Goal: Information Seeking & Learning: Check status

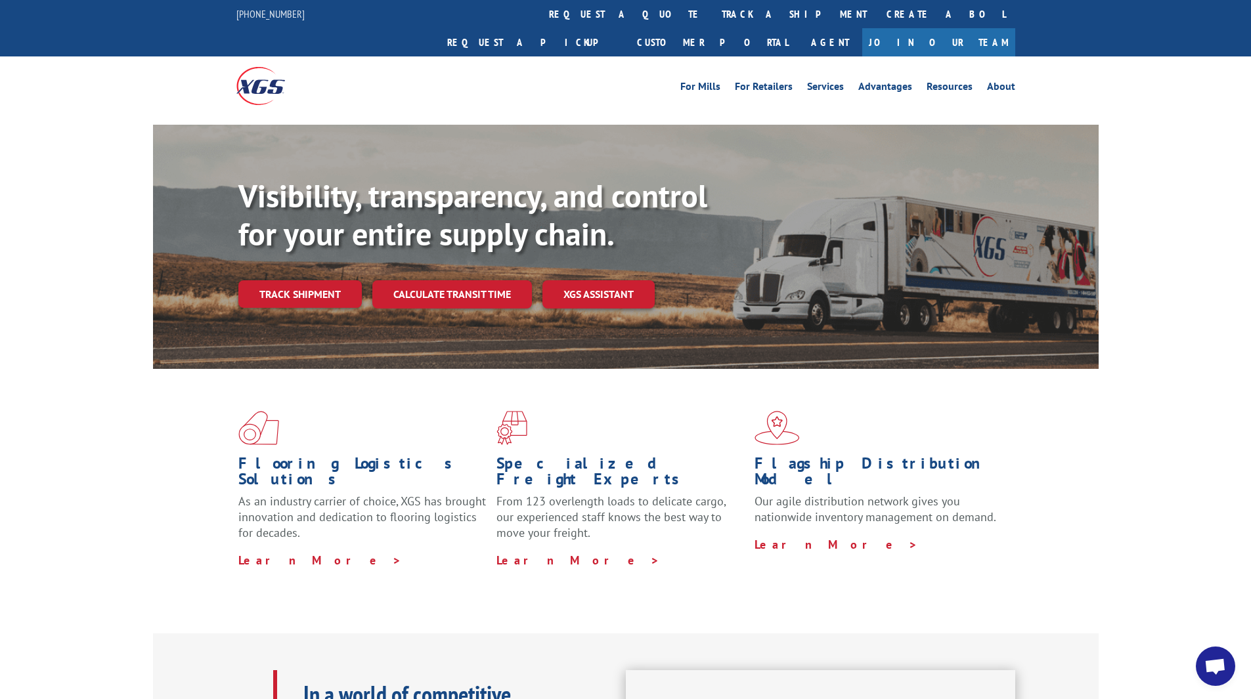
click at [712, 24] on link "track a shipment" at bounding box center [794, 14] width 165 height 28
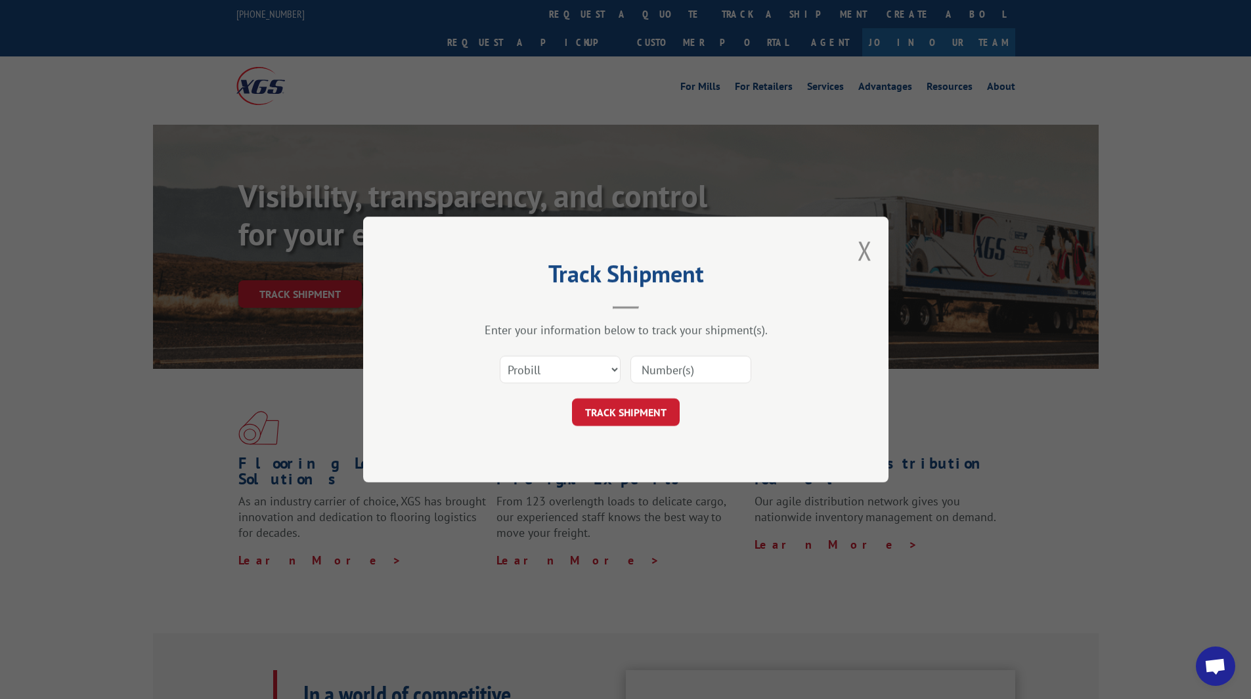
click at [718, 367] on input at bounding box center [690, 370] width 121 height 28
paste input "14199323"
type input "14199323"
click at [644, 414] on button "TRACK SHIPMENT" at bounding box center [626, 413] width 108 height 28
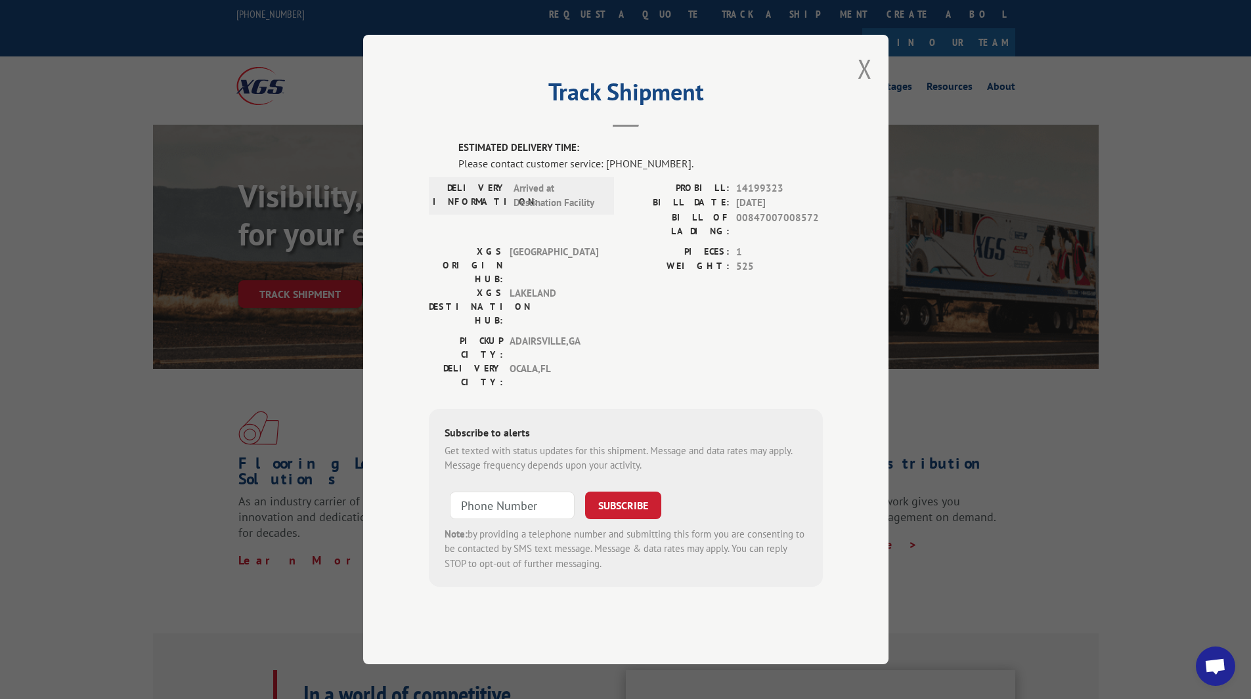
drag, startPoint x: 868, startPoint y: 102, endPoint x: 889, endPoint y: 133, distance: 37.3
click at [868, 86] on button "Close modal" at bounding box center [865, 68] width 14 height 35
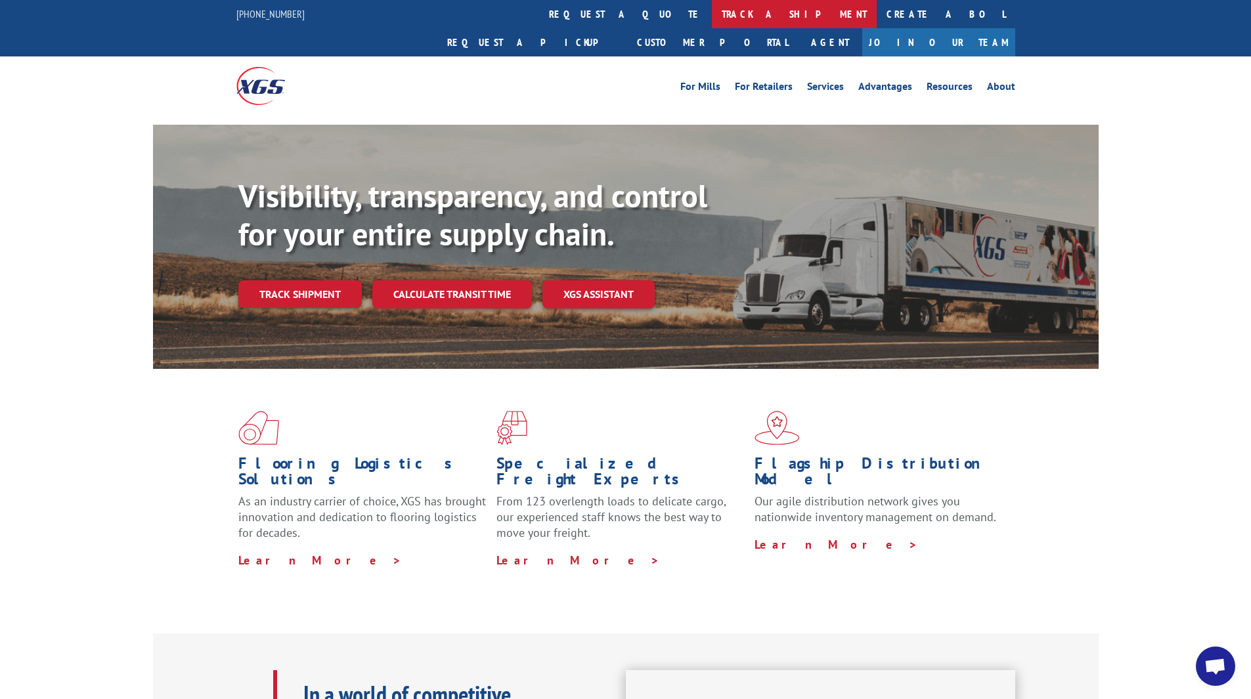
click at [712, 15] on link "track a shipment" at bounding box center [794, 14] width 165 height 28
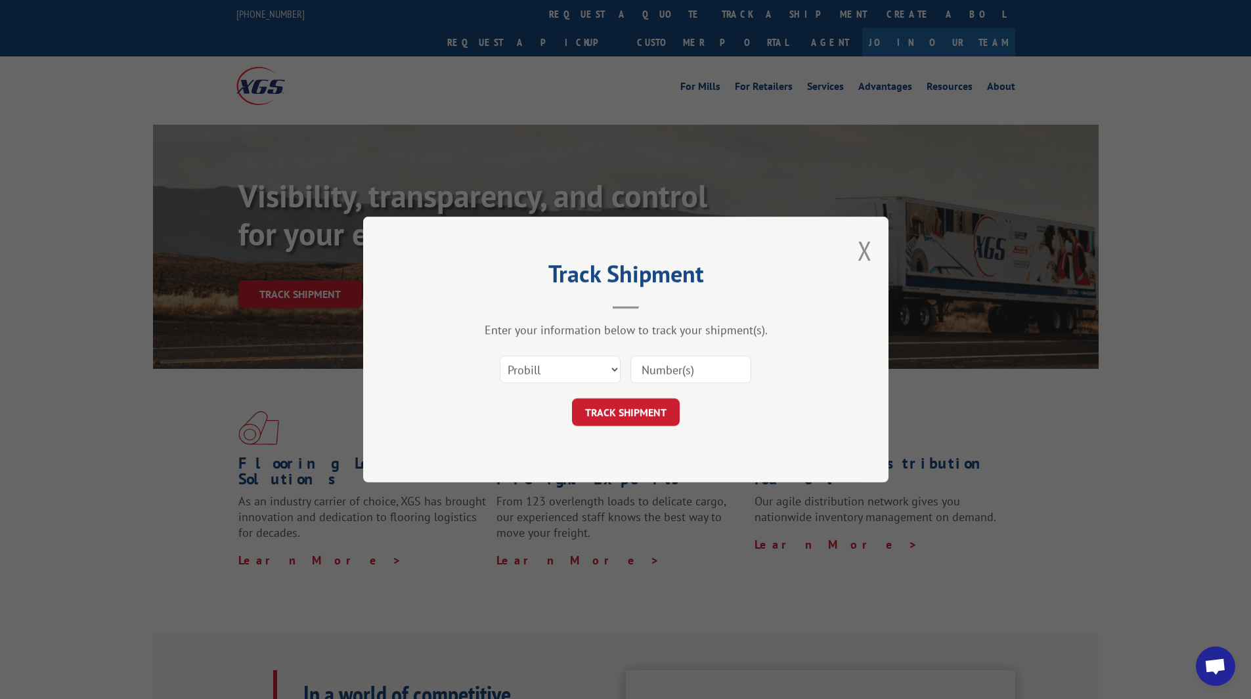
click at [674, 368] on input at bounding box center [690, 370] width 121 height 28
paste input "14199321"
type input "14199321"
click at [639, 410] on button "TRACK SHIPMENT" at bounding box center [626, 413] width 108 height 28
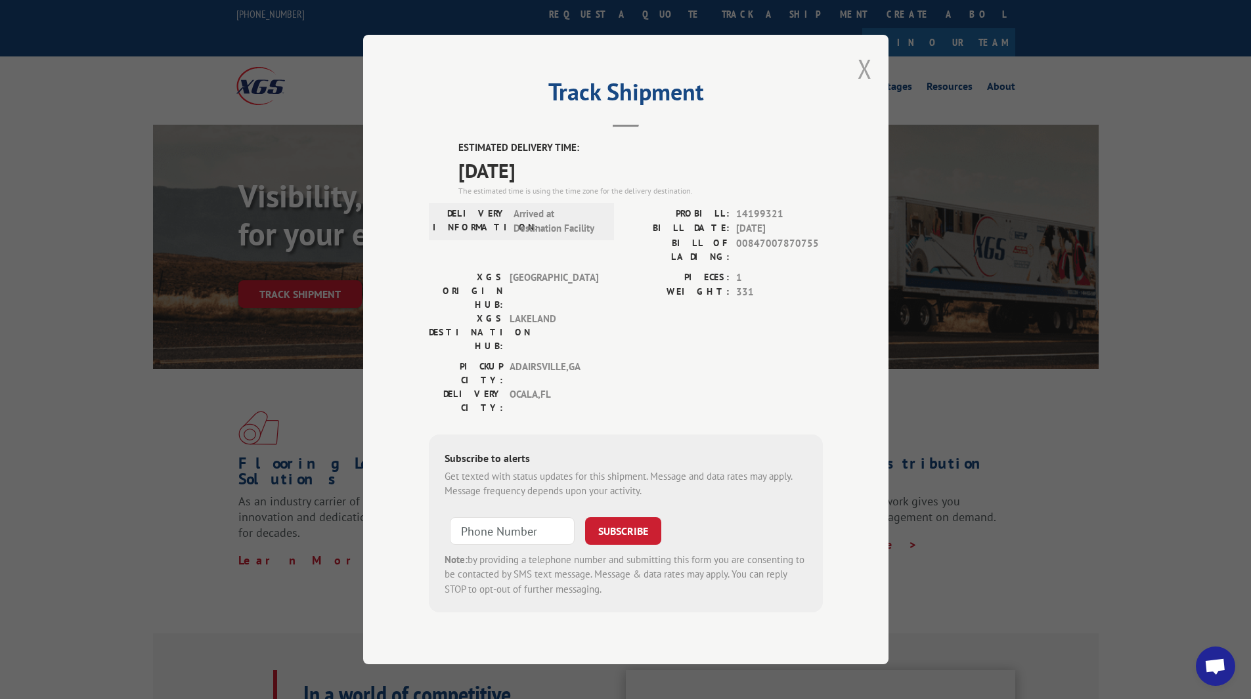
click at [863, 86] on button "Close modal" at bounding box center [865, 68] width 14 height 35
